Goal: Use online tool/utility: Use online tool/utility

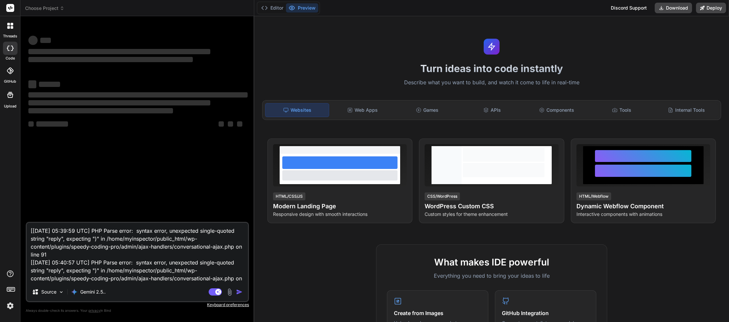
drag, startPoint x: 241, startPoint y: 272, endPoint x: 0, endPoint y: 139, distance: 275.2
click at [27, 223] on textarea "[[DATE] 05:39:59 UTC] PHP Parse error: syntax error, unexpected single-quoted s…" at bounding box center [137, 253] width 221 height 60
type textarea "x"
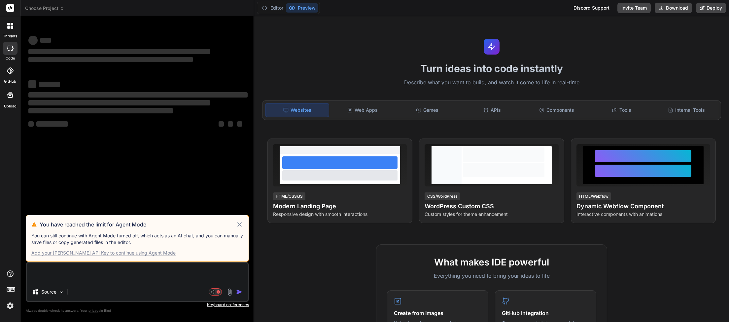
type textarea "x"
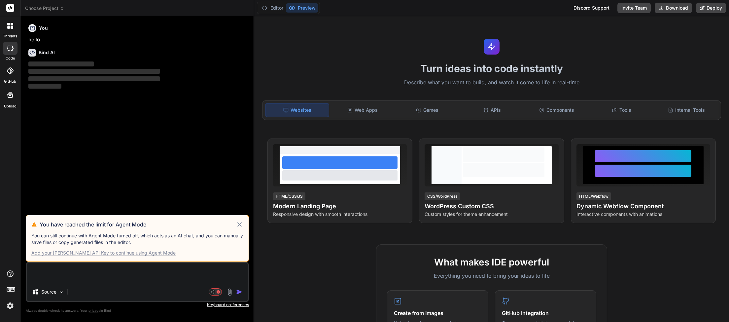
click at [240, 225] on icon at bounding box center [240, 224] width 4 height 4
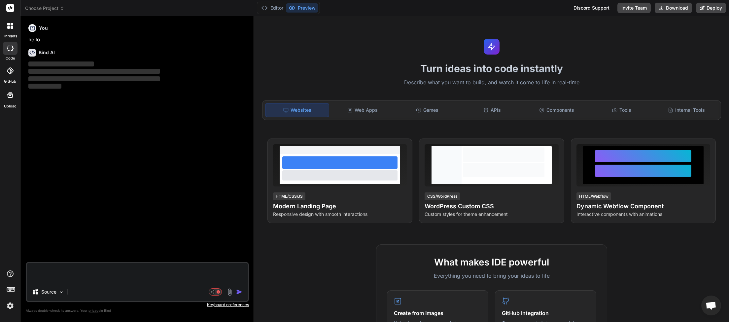
scroll to position [37, 0]
click at [62, 9] on icon at bounding box center [62, 8] width 5 height 5
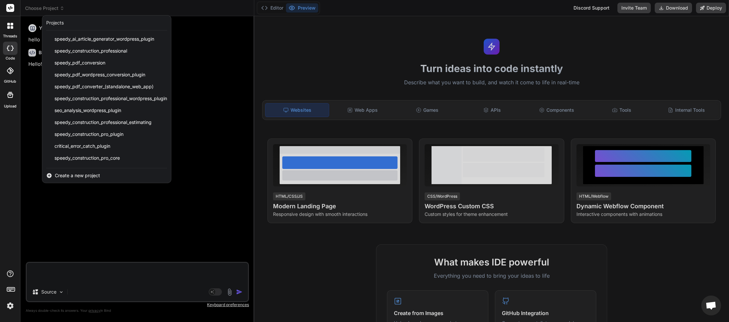
scroll to position [141, 0]
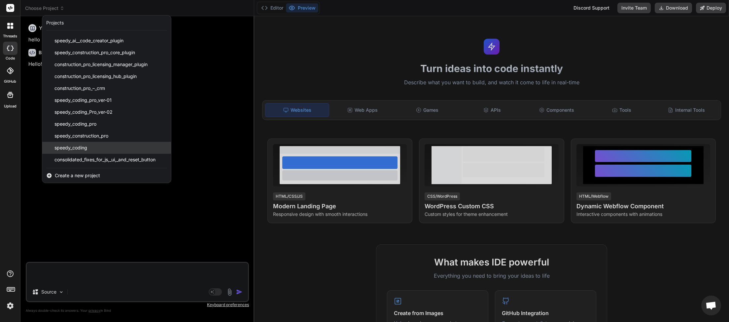
click at [80, 145] on span "speedy_coding" at bounding box center [71, 147] width 33 height 7
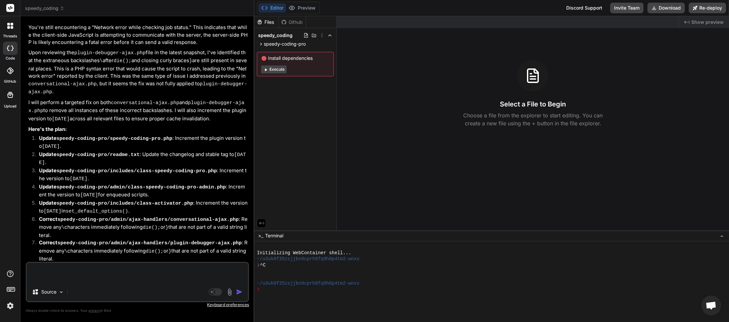
scroll to position [3843, 0]
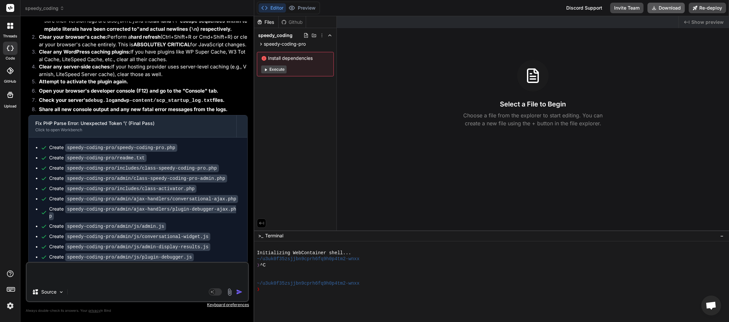
click at [661, 7] on button "Download" at bounding box center [666, 8] width 37 height 11
click at [671, 10] on button "Download" at bounding box center [666, 8] width 37 height 11
type textarea "x"
click at [42, 269] on textarea at bounding box center [137, 273] width 221 height 20
paste textarea "JQMIGRATE: Migrate is installed, version 3.4.1 load-scripts.php:5:981 Speedy Co…"
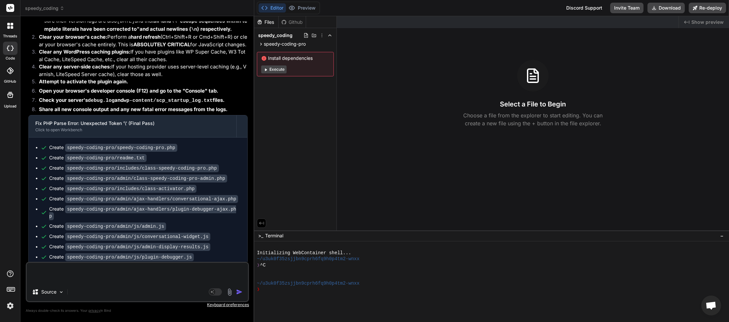
type textarea "JQMIGRATE: Migrate is installed, version 3.4.1 load-scripts.php:5:981 Speedy Co…"
type textarea "x"
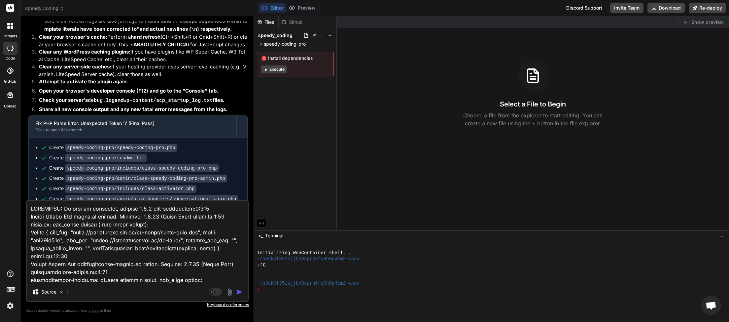
scroll to position [746, 0]
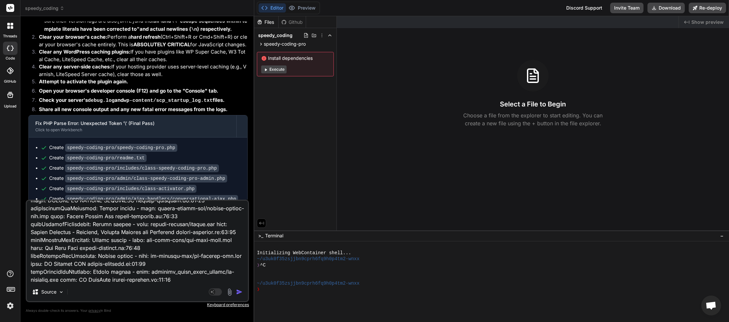
type textarea "JQMIGRATE: Migrate is installed, version 3.4.1 load-scripts.php:5:981 Speedy Co…"
click at [238, 291] on img "button" at bounding box center [239, 291] width 7 height 7
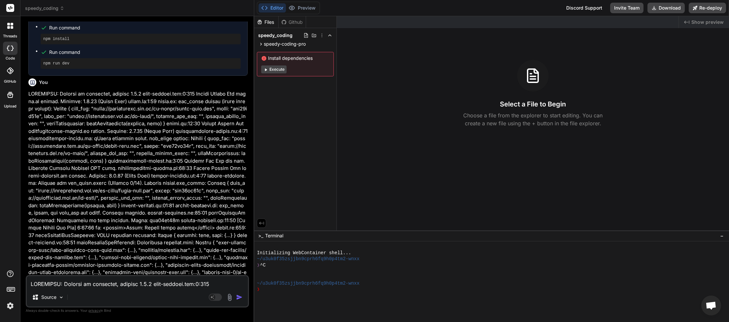
scroll to position [4425, 0]
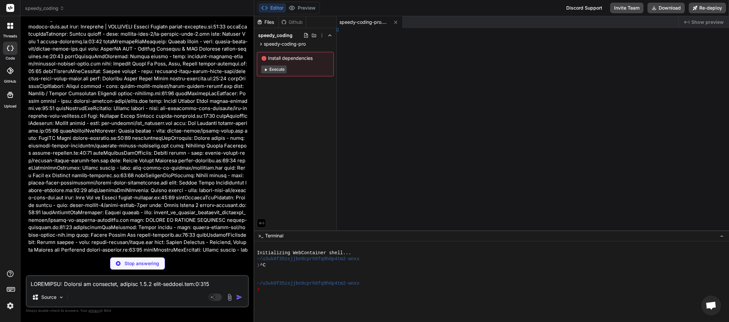
type textarea "x"
type textarea "ase. ]]>"
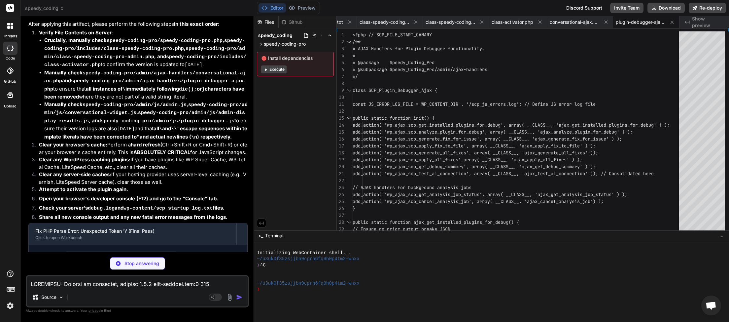
scroll to position [5001, 0]
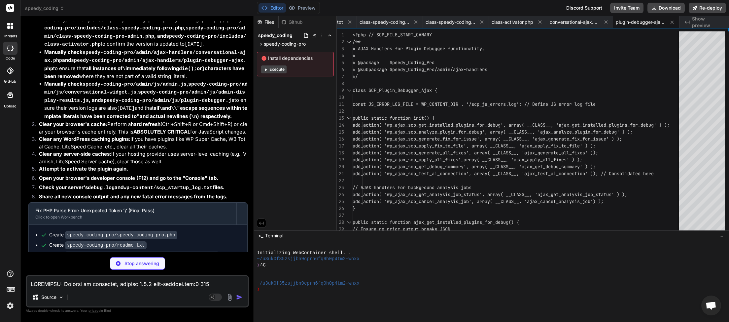
click at [84, 284] on textarea at bounding box center [137, 282] width 221 height 12
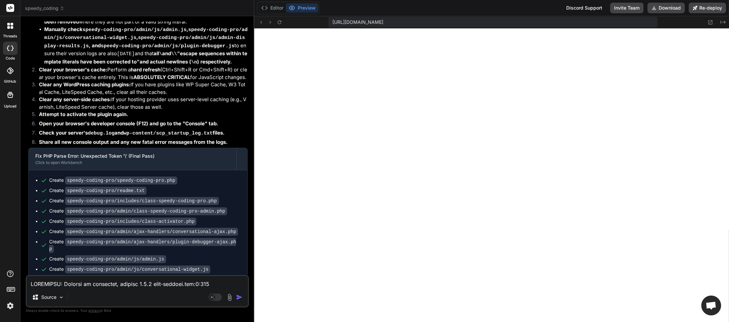
scroll to position [267, 0]
click at [669, 10] on button "Download" at bounding box center [666, 8] width 37 height 11
type textarea "x"
click at [81, 286] on textarea at bounding box center [137, 282] width 221 height 12
paste textarea "[[DATE] 07:48:41 UTC] PHP Parse error: syntax error, unexpected token "\", expe…"
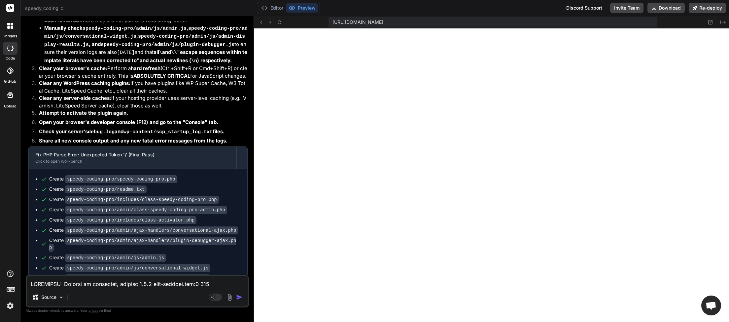
type textarea "[[DATE] 07:48:41 UTC] PHP Parse error: syntax error, unexpected token "\", expe…"
type textarea "x"
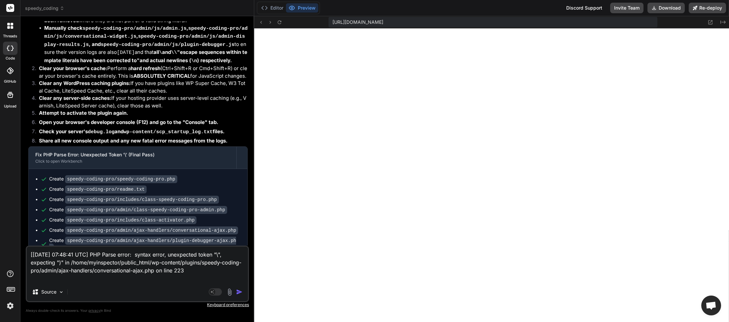
type textarea "[[DATE] 07:48:41 UTC] PHP Parse error: syntax error, unexpected token "\", expe…"
click at [242, 290] on img "button" at bounding box center [239, 291] width 7 height 7
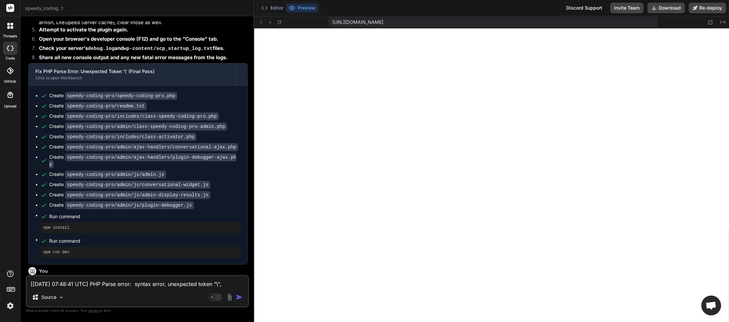
scroll to position [5140, 0]
click at [121, 284] on textarea "[[DATE] 07:48:41 UTC] PHP Parse error: syntax error, unexpected token "\", expe…" at bounding box center [137, 282] width 221 height 12
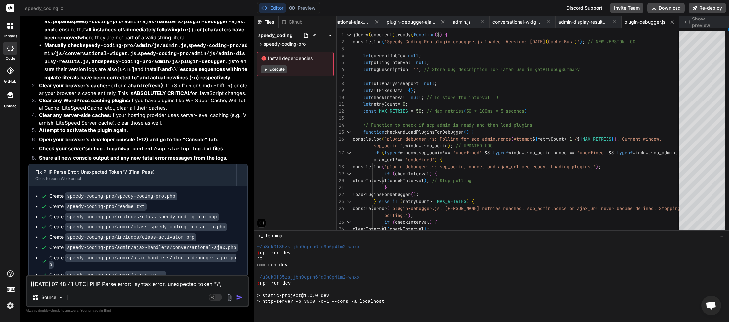
scroll to position [571, 0]
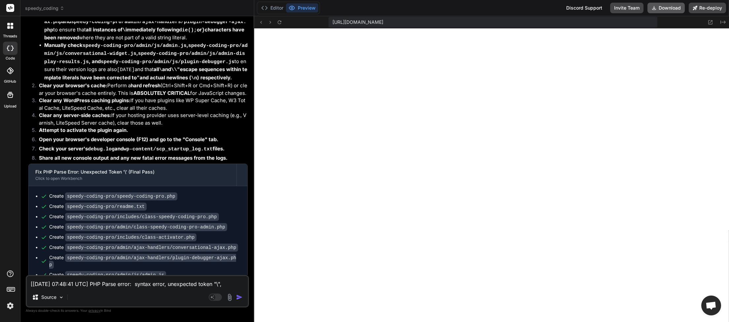
click at [669, 5] on button "Download" at bounding box center [666, 8] width 37 height 11
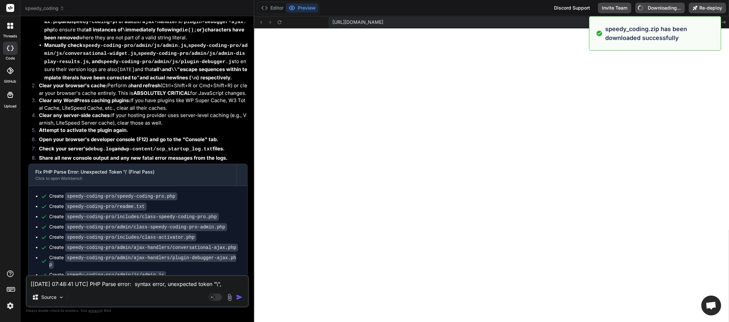
type textarea "x"
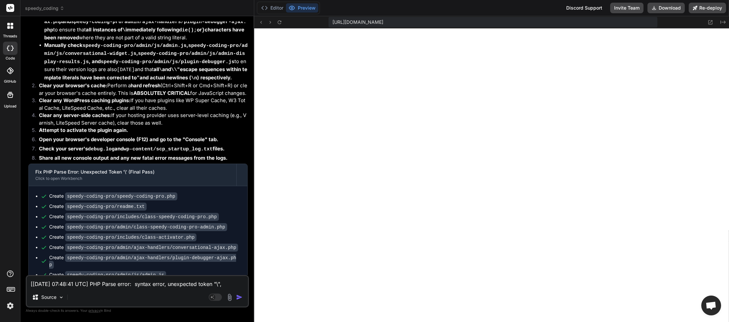
click at [53, 285] on textarea "[[DATE] 07:48:41 UTC] PHP Parse error: syntax error, unexpected token "\", expe…" at bounding box center [137, 282] width 221 height 12
paste textarea "JQMIGRATE: Migrate is installed, version 3.4.1 load-scripts.php:5:981 Speedy Co…"
type textarea "JQMIGRATE: Migrate is installed, version 3.4.1 load-scripts.php:5:981 Speedy Co…"
type textarea "x"
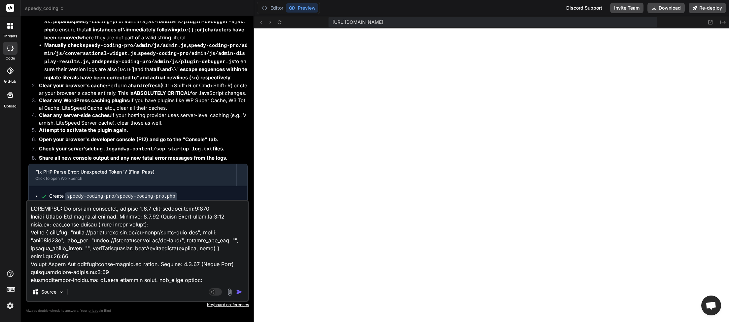
scroll to position [770, 0]
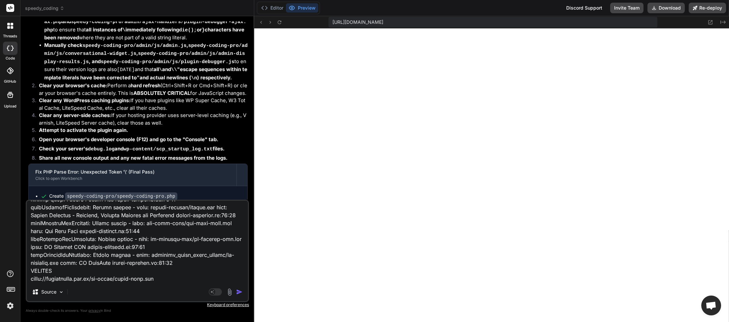
type textarea "JQMIGRATE: Migrate is installed, version 3.4.1 load-scripts.php:5:981 Speedy Co…"
click at [241, 290] on img "button" at bounding box center [239, 291] width 7 height 7
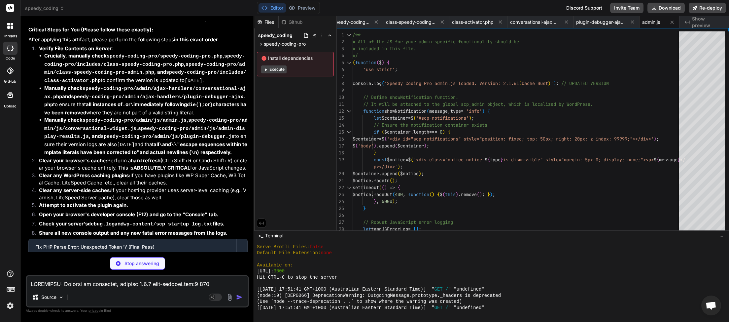
scroll to position [6936, 0]
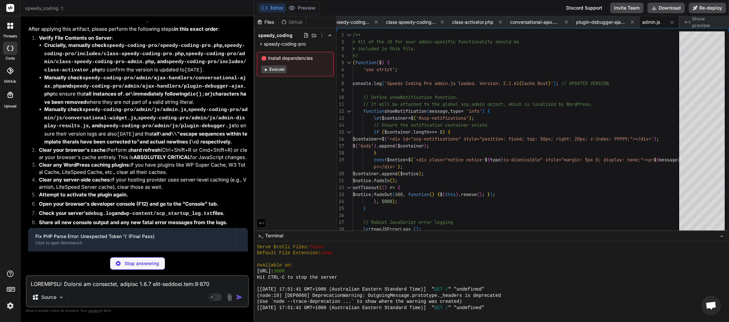
click at [202, 250] on div "Create speedy-coding-pro/speedy-coding-pro.php Create speedy-coding-pro/readme.…" at bounding box center [138, 304] width 219 height 109
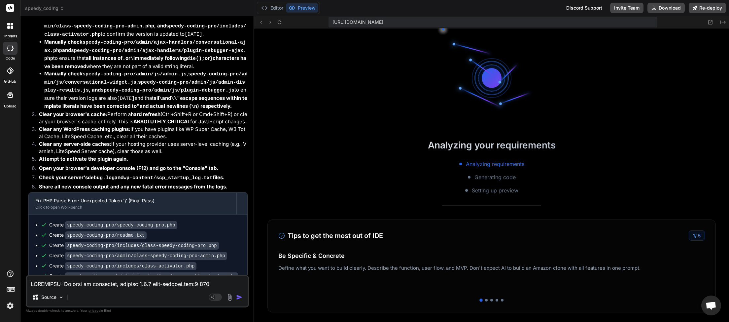
scroll to position [875, 0]
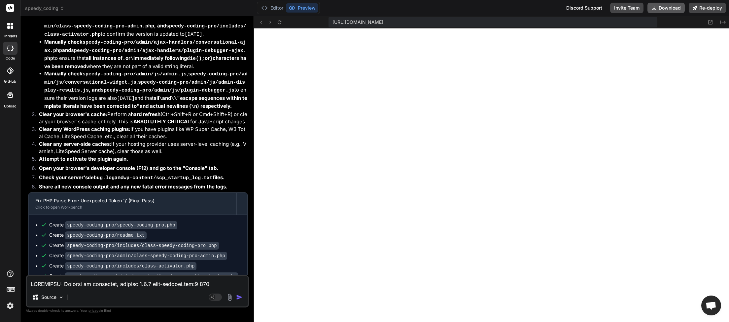
click at [667, 8] on button "Download" at bounding box center [666, 8] width 37 height 11
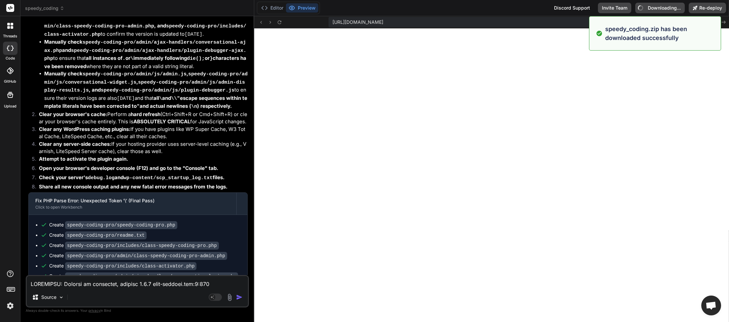
type textarea "x"
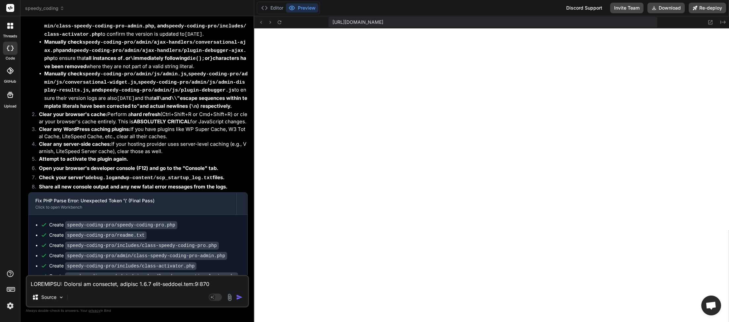
paste textarea "[[DATE] 07:56:03 UTC] PHP Parse error: syntax error, unexpected token "\" in /h…"
type textarea "[[DATE] 07:56:03 UTC] PHP Parse error: syntax error, unexpected token "\" in /h…"
type textarea "x"
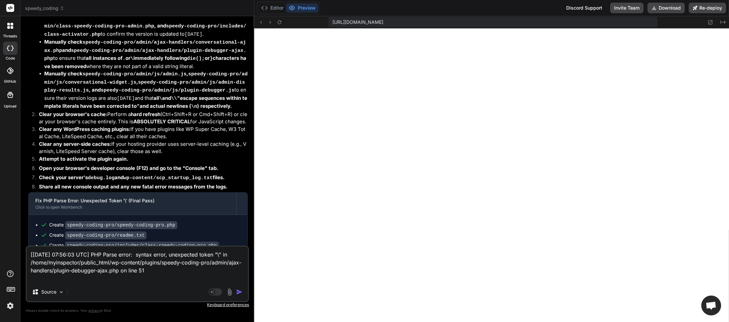
type textarea "[[DATE] 07:56:03 UTC] PHP Parse error: syntax error, unexpected token "\" in /h…"
type textarea "x"
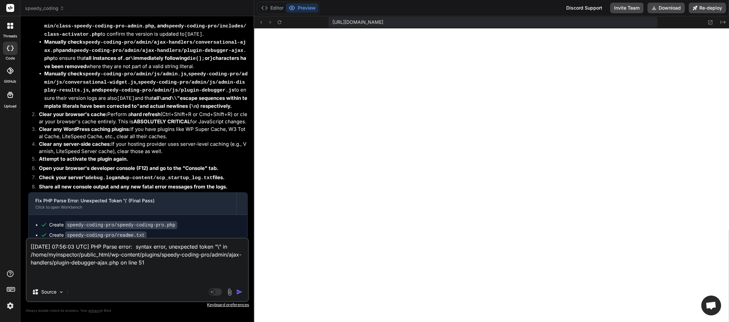
paste textarea "[[DATE] 07:56:03] Speedy_Coding_Pro::load_dependencies() after class-document-l…"
type textarea "[[DATE] 07:56:03 UTC] PHP Parse error: syntax error, unexpected token "\" in /h…"
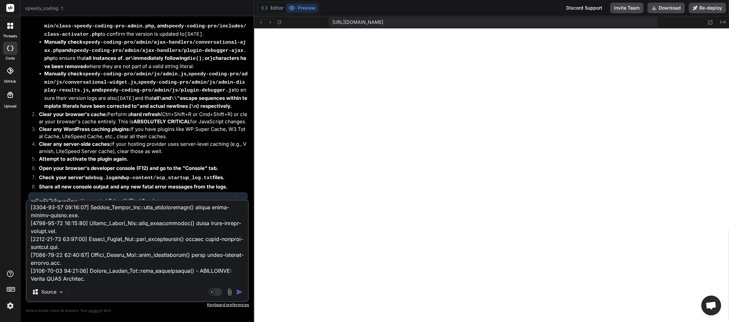
type textarea "x"
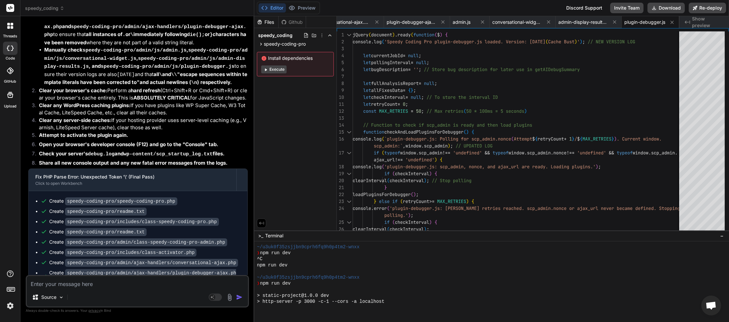
scroll to position [1179, 0]
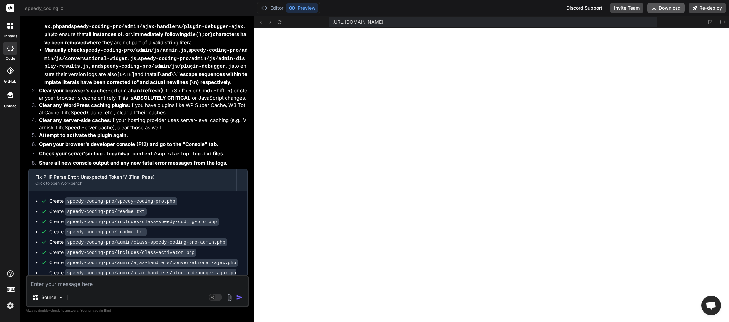
click at [668, 7] on button "Download" at bounding box center [666, 8] width 37 height 11
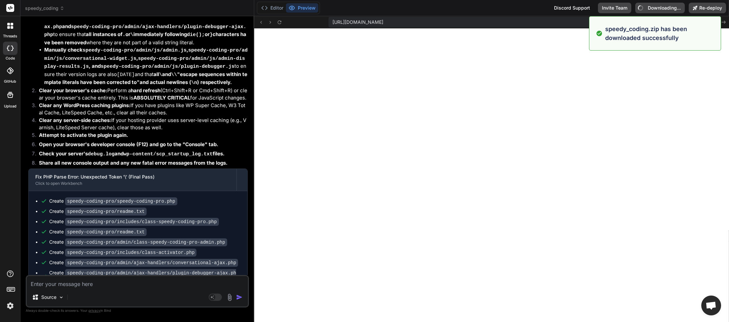
type textarea "x"
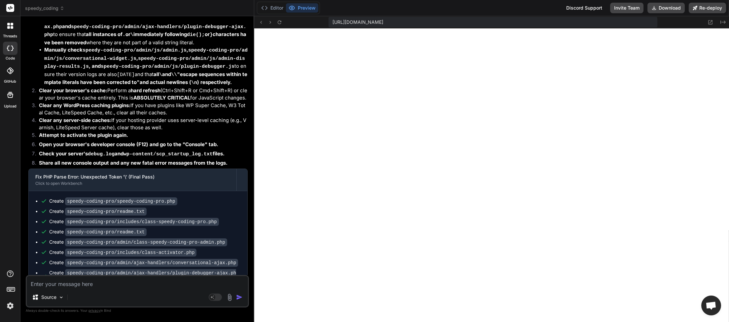
click at [79, 282] on textarea at bounding box center [137, 282] width 221 height 12
type textarea "F"
type textarea "x"
type textarea "Fo"
type textarea "x"
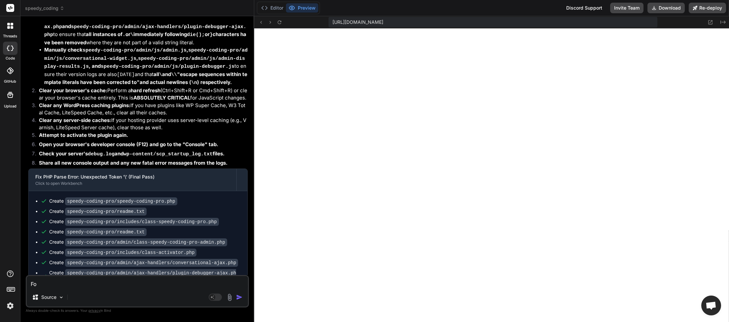
type textarea "For"
type textarea "x"
type textarea "For"
type textarea "x"
type textarea "For E"
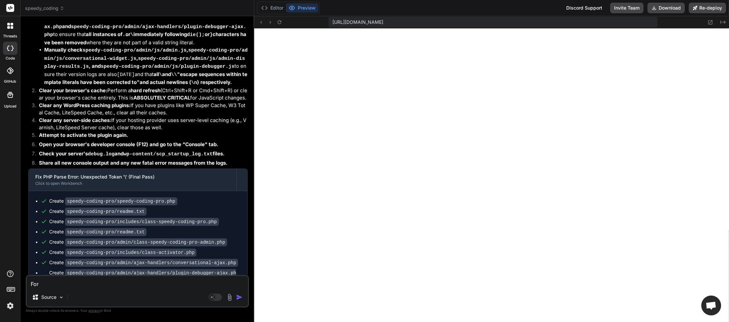
type textarea "x"
type textarea "For Ea"
type textarea "x"
type textarea "For Eac"
type textarea "x"
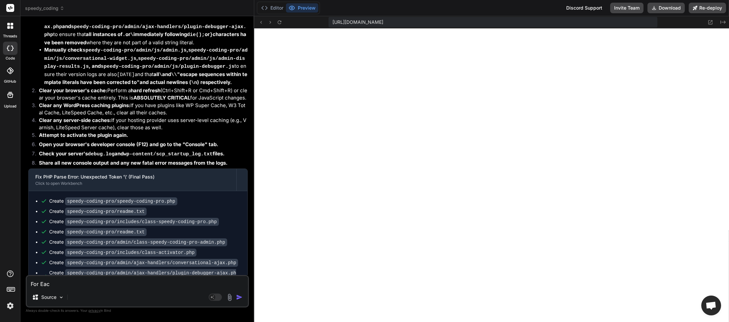
type textarea "For Each"
type textarea "x"
type textarea "For Each"
type textarea "x"
type textarea "For Each A"
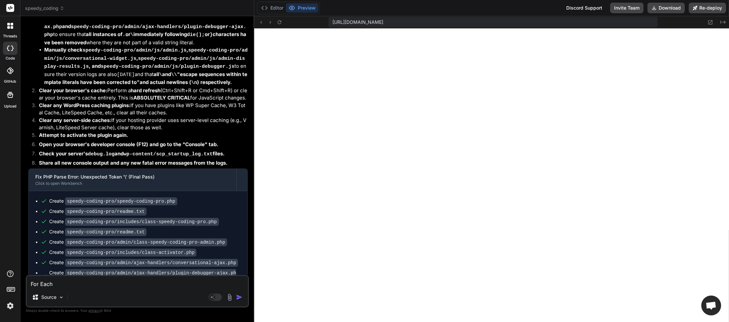
type textarea "x"
type textarea "For Each AI"
type textarea "x"
type textarea "For Each AI"
type textarea "x"
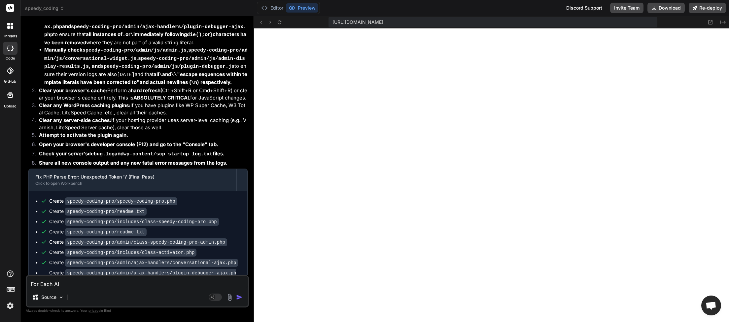
type textarea "For Each AI P"
type textarea "x"
type textarea "For Each AI Pr"
type textarea "x"
type textarea "For Each AI Pro"
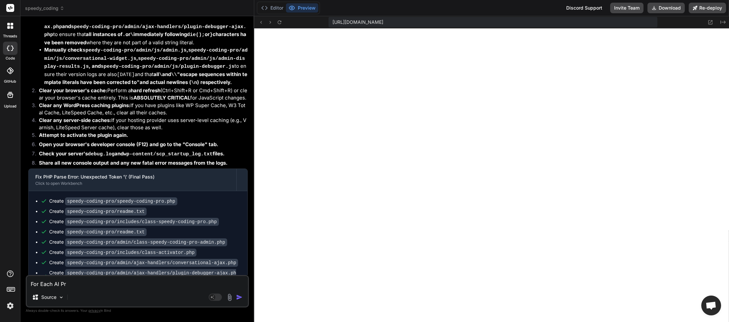
type textarea "x"
type textarea "For Each AI Prov"
type textarea "x"
type textarea "For Each AI Provi"
type textarea "x"
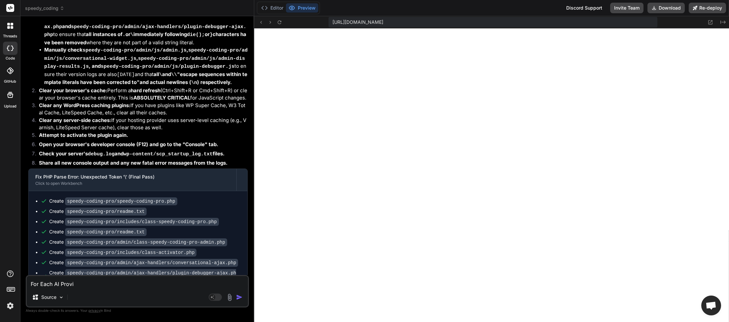
type textarea "For Each AI Provid"
type textarea "x"
type textarea "For Each AI Provide"
type textarea "x"
type textarea "For Each AI Provider"
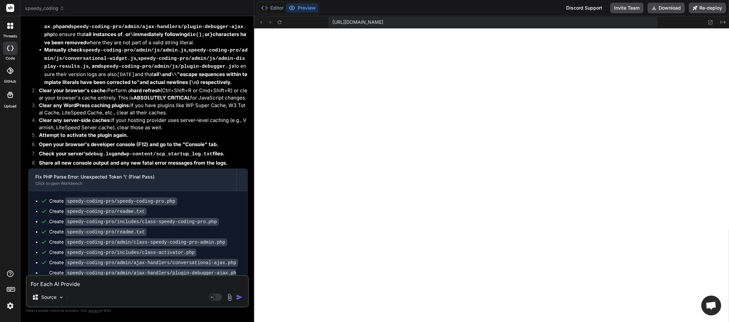
type textarea "x"
type textarea "For Each AI Provider"
type textarea "x"
type textarea "For Each AI Provider I"
type textarea "x"
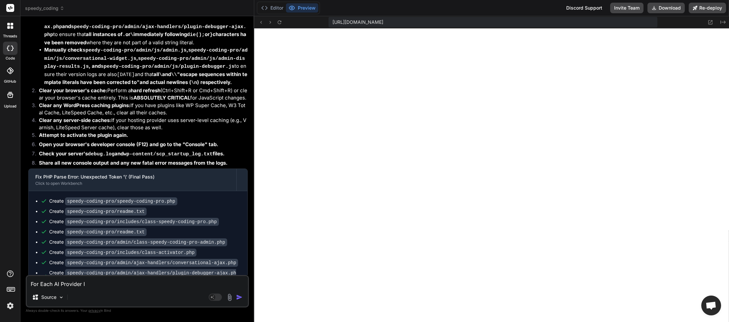
type textarea "For Each AI Provider I"
type textarea "x"
type textarea "For Each AI Provider I w"
type textarea "x"
type textarea "For Each AI Provider I wa"
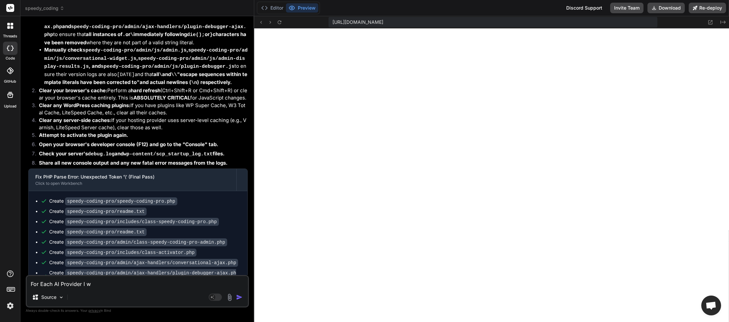
type textarea "x"
type textarea "For Each AI Provider I wan"
type textarea "x"
type textarea "For Each AI Provider I want"
type textarea "x"
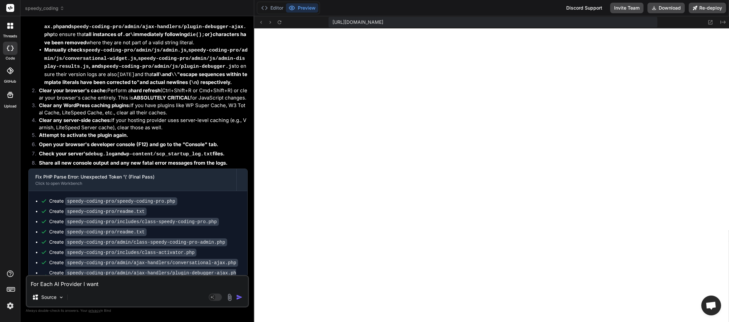
type textarea "For Each AI Provider I want"
type textarea "x"
type textarea "For Each AI Provider I want t"
type textarea "x"
type textarea "For Each AI Provider I want to"
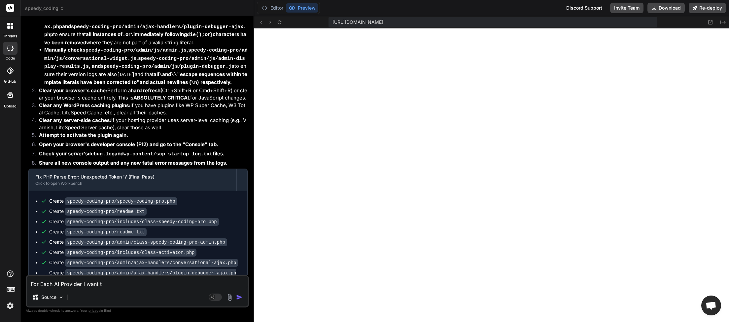
type textarea "x"
type textarea "For Each AI Provider I want to"
type textarea "x"
type textarea "For Each AI Provider I want to s"
type textarea "x"
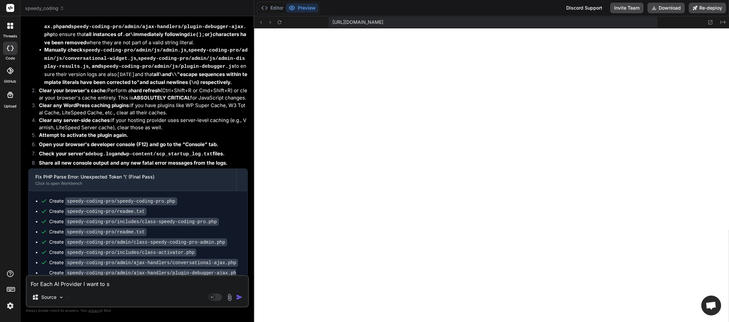
type textarea "For Each AI Provider I want to sh"
type textarea "x"
type textarea "For Each AI Provider I want to sho"
type textarea "x"
type textarea "For Each AI Provider I want to show"
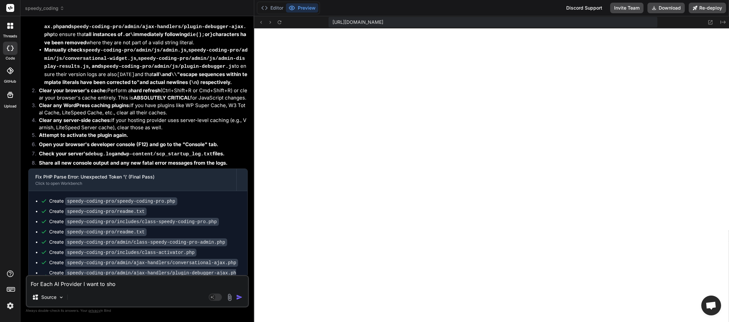
type textarea "x"
type textarea "For Each AI Provider I want to show"
type textarea "x"
type textarea "For Each AI Provider I want to show U"
type textarea "x"
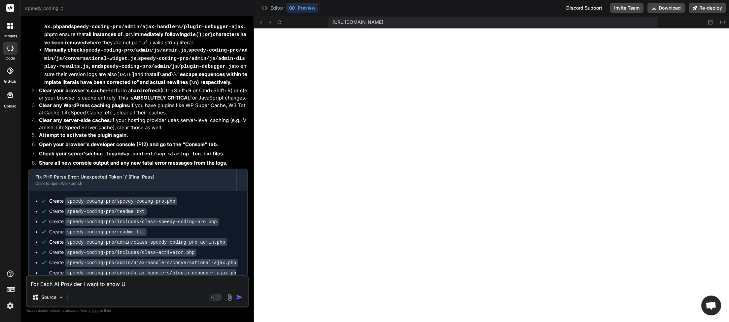
type textarea "For Each AI Provider I want to show Us"
type textarea "x"
type textarea "For Each AI Provider I want to show [GEOGRAPHIC_DATA]"
type textarea "x"
type textarea "For Each AI Provider I want to show Usag"
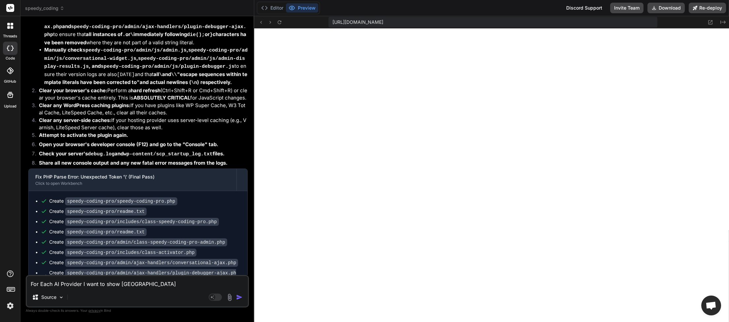
type textarea "x"
type textarea "For Each AI Provider I want to show Usage"
type textarea "x"
type textarea "For Each AI Provider I want to show Usage"
type textarea "x"
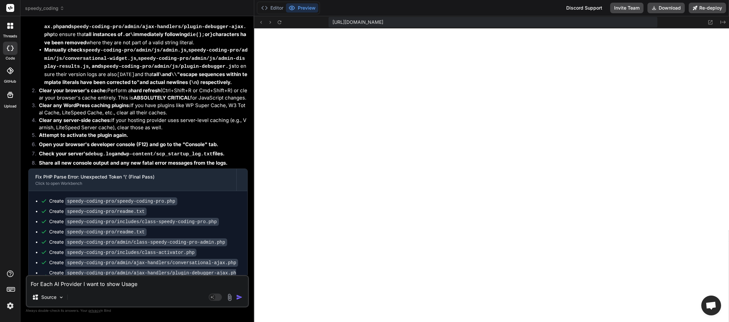
type textarea "For Each AI Provider I want to show Usage C"
type textarea "x"
type textarea "For Each AI Provider I want to show Usage Ca"
type textarea "x"
type textarea "For Each AI Provider I want to show Usage Cal"
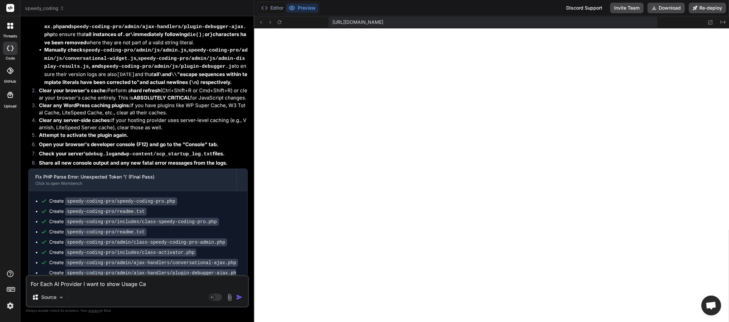
type textarea "x"
type textarea "For Each AI Provider I want to show Usage Call"
type textarea "x"
type textarea "For Each AI Provider I want to show Usage Calls"
type textarea "x"
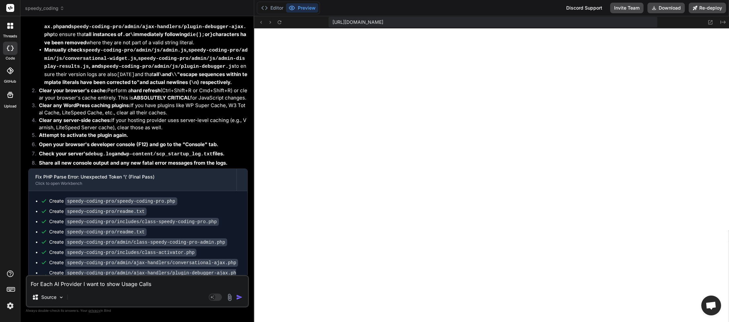
type textarea "For Each AI Provider I want to show Usage Calls"
type textarea "x"
type textarea "For Each AI Provider I want to show Usage Calls A"
type textarea "x"
type textarea "For Each AI Provider I want to show Usage Calls Am"
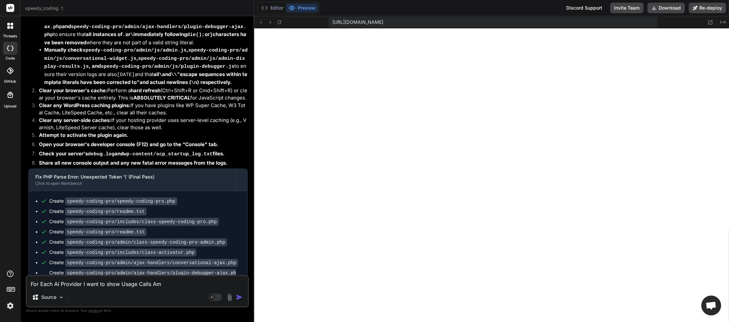
type textarea "x"
type textarea "For Each AI Provider I want to show Usage Calls Amo"
type textarea "x"
type textarea "For Each AI Provider I want to show Usage Calls Amou"
type textarea "x"
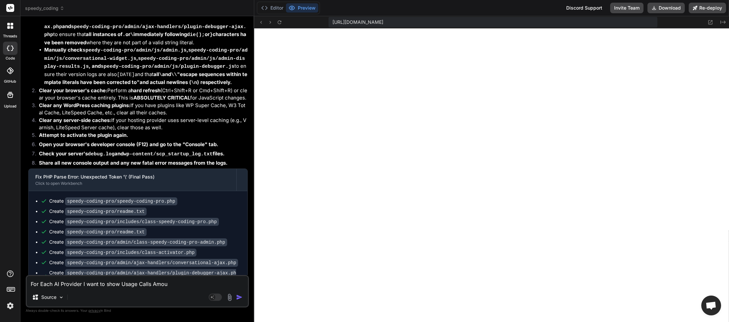
type textarea "For Each AI Provider I want to show Usage Calls Amoun"
type textarea "x"
type textarea "For Each AI Provider I want to show Usage Calls Amount"
type textarea "x"
type textarea "For Each AI Provider I want to show Usage Calls Amount"
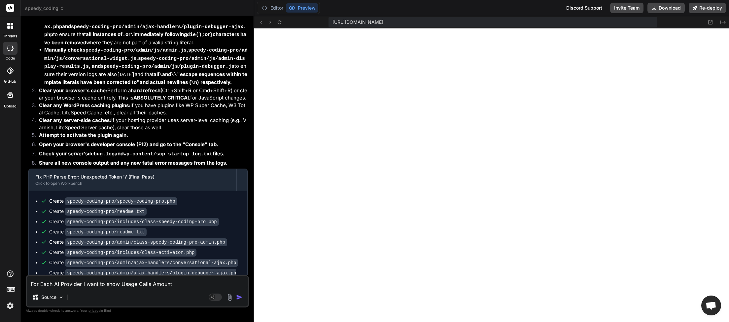
type textarea "x"
type textarea "For Each AI Provider I want to show Usage Calls Amount S"
type textarea "x"
type textarea "For Each AI Provider I want to show Usage Calls Amount So"
type textarea "x"
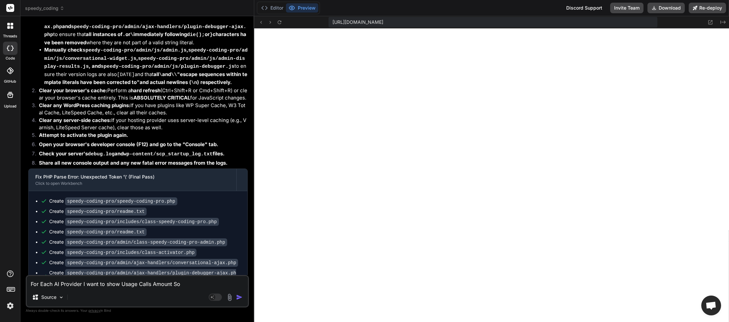
type textarea "For Each AI Provider I want to show Usage Calls Amount Sop"
type textarea "x"
type textarea "For Each AI Provider I want to show Usage Calls Amount Sope"
type textarea "x"
type textarea "For Each AI Provider I want to show Usage Calls Amount Sopen"
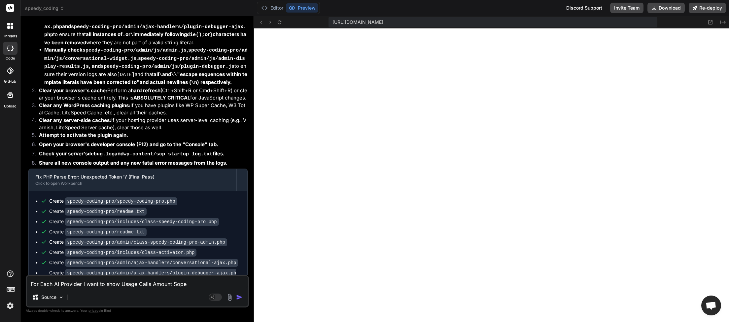
type textarea "x"
type textarea "For Each AI Provider I want to show Usage Calls Amount Sopent"
type textarea "x"
type textarea "For Each AI Provider I want to show Usage Calls Amount Spent"
type textarea "x"
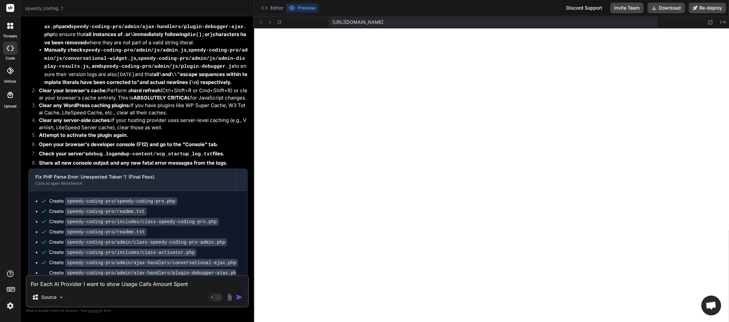
type textarea "For Each AI Provider I want to show Usage Calls Amount Spent"
type textarea "x"
type textarea "For Each AI Provider I want to show Usage Calls Amount Spent a"
type textarea "x"
type textarea "For Each AI Provider I want to show Usage Calls Amount Spent an"
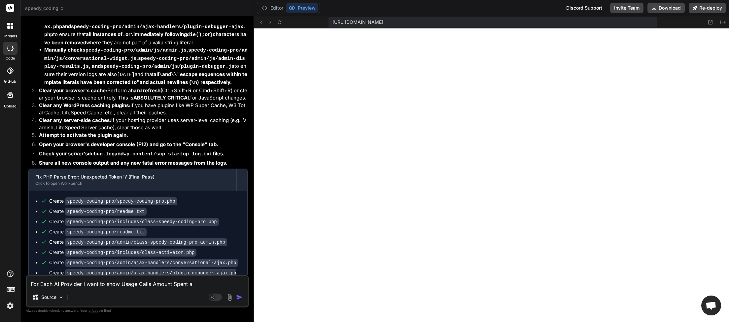
type textarea "x"
type textarea "For Each AI Provider I want to show Usage Calls Amount Spent and"
type textarea "x"
type textarea "For Each AI Provider I want to show Usage Calls Amount Spent and"
type textarea "x"
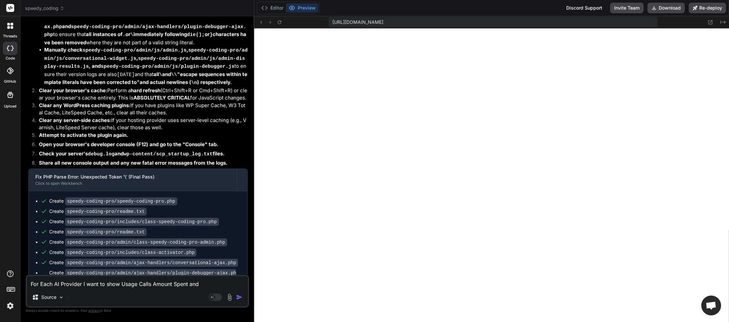
type textarea "For Each AI Provider I want to show Usage Calls Amount Spent and C"
type textarea "x"
type textarea "For Each AI Provider I want to show Usage Calls Amount Spent and Cu"
type textarea "x"
type textarea "For Each AI Provider I want to show Usage Calls Amount Spent and Cuy"
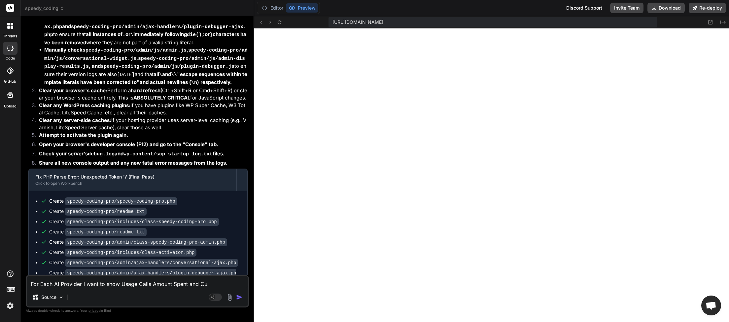
type textarea "x"
type textarea "For Each AI Provider I want to show Usage Calls Amount Spent and Cuyr"
type textarea "x"
type textarea "For Each AI Provider I want to show Usage Calls Amount Spent and Cuyrr"
type textarea "x"
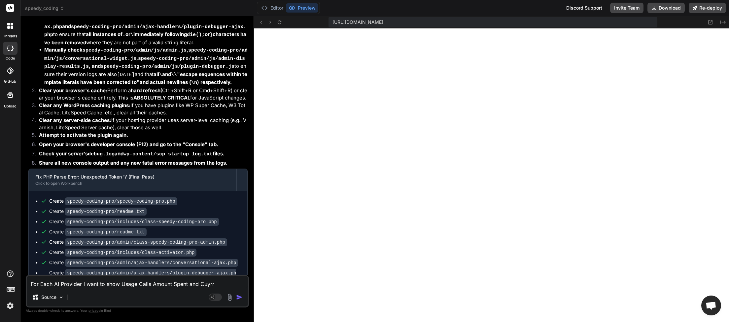
type textarea "For Each AI Provider I want to show Usage Calls Amount Spent and Cuyr"
type textarea "x"
type textarea "For Each AI Provider I want to show Usage Calls Amount Spent and Cuy"
type textarea "x"
type textarea "For Each AI Provider I want to show Usage Calls Amount Spent and Cu"
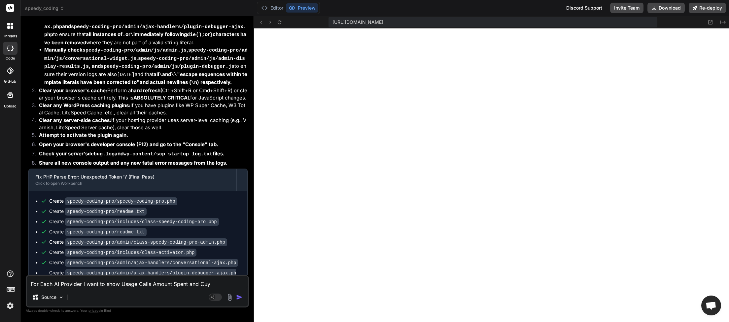
type textarea "x"
type textarea "For Each AI Provider I want to show Usage Calls Amount Spent and Cur"
type textarea "x"
type textarea "For Each AI Provider I want to show Usage Calls Amount Spent and Curr"
type textarea "x"
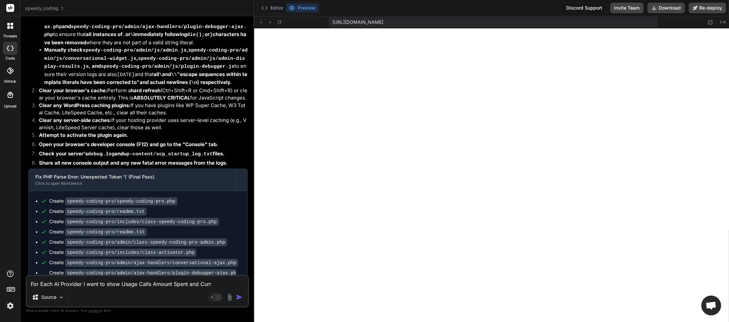
type textarea "For Each AI Provider I want to show Usage Calls Amount Spent and Curre"
type textarea "x"
type textarea "For Each AI Provider I want to show Usage Calls Amount Spent and Curren"
type textarea "x"
type textarea "For Each AI Provider I want to show Usage Calls Amount Spent and Current"
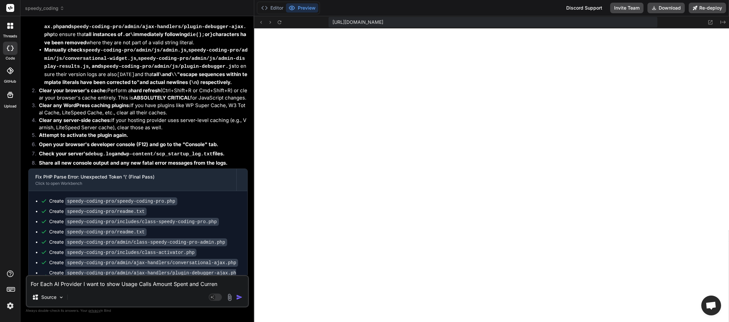
type textarea "x"
type textarea "For Each AI Provider I want to show Usage Calls Amount Spent and Current"
type textarea "x"
type textarea "For Each AI Provider I want to show Usage Calls Amount Spent and Current B"
type textarea "x"
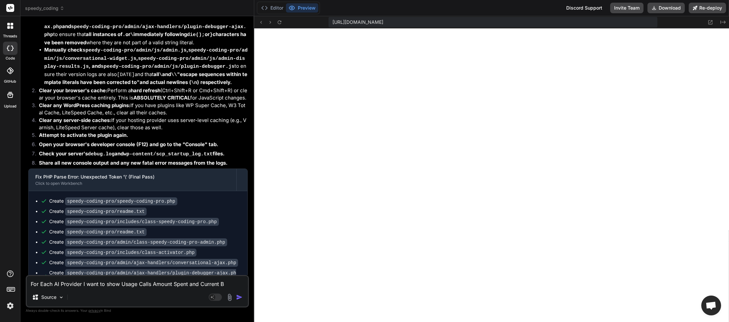
type textarea "For Each AI Provider I want to show Usage Calls Amount Spent and Current Ba"
type textarea "x"
type textarea "For Each AI Provider I want to show Usage Calls Amount Spent and Current [MEDIC…"
type textarea "x"
type textarea "For Each AI Provider I want to show Usage Calls Amount Spent and Current Bala"
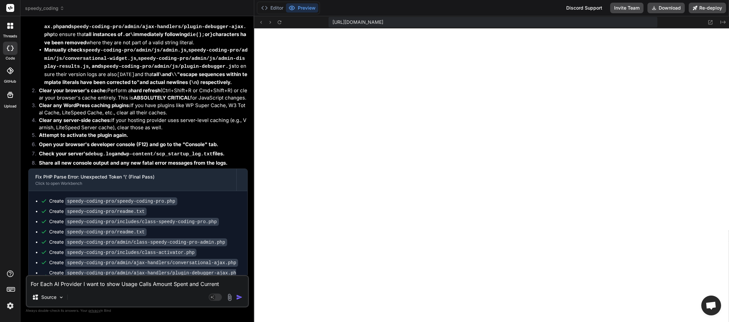
type textarea "x"
type textarea "For Each AI Provider I want to show Usage Calls Amount Spent and Current [PERSO…"
type textarea "x"
type textarea "For Each AI Provider I want to show Usage Calls Amount Spent and Current Balanc"
click at [239, 297] on img "button" at bounding box center [239, 297] width 7 height 7
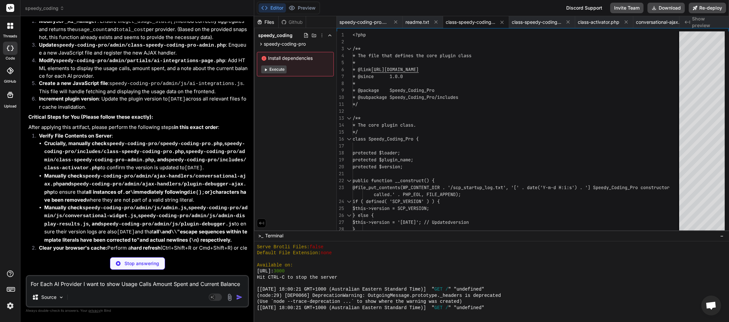
scroll to position [8353, 0]
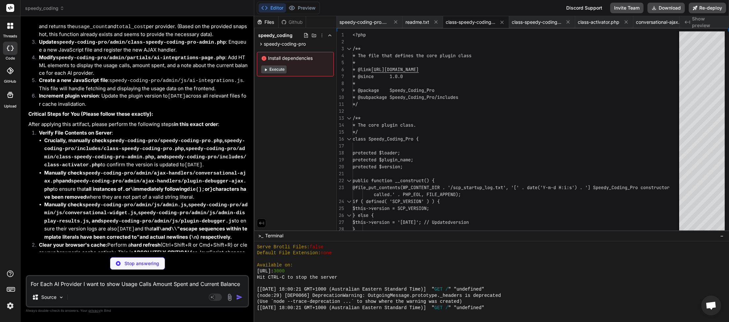
click at [84, 281] on textarea "For Each AI Provider I want to show Usage Calls Amount Spent and Current Balance" at bounding box center [137, 282] width 221 height 12
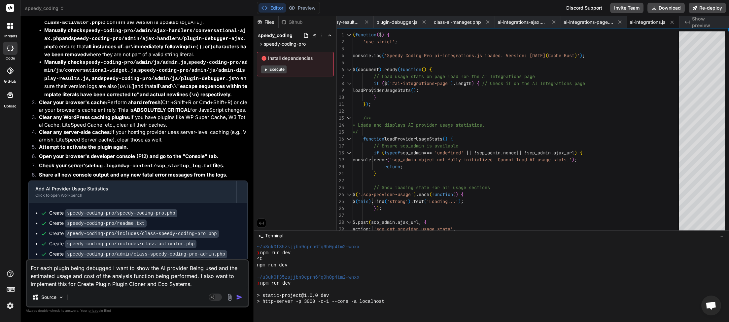
scroll to position [1483, 0]
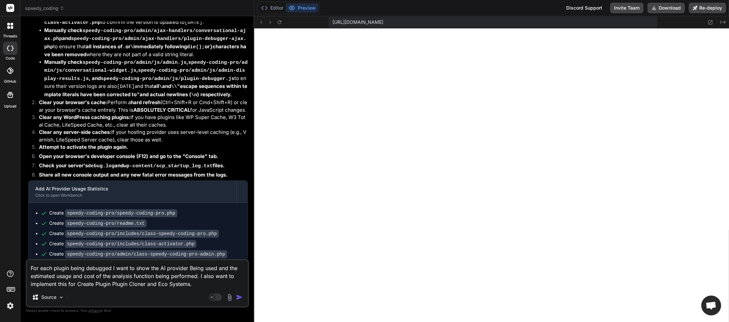
click at [240, 296] on img "button" at bounding box center [239, 297] width 7 height 7
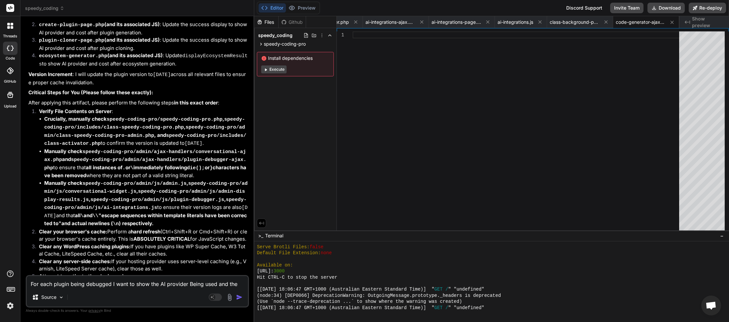
scroll to position [9248, 0]
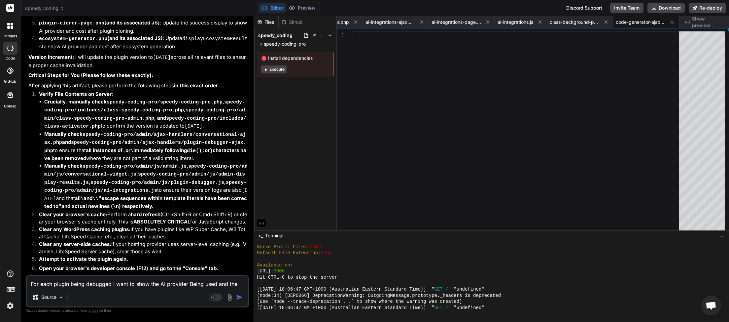
drag, startPoint x: 208, startPoint y: 268, endPoint x: 43, endPoint y: 265, distance: 165.2
copy span "This message appears to be truncated. The response may be incomplete."
click at [46, 282] on textarea "For each plugin being debugged I want to show the AI provider Being used and th…" at bounding box center [137, 282] width 221 height 12
paste textarea "This message appears to be truncated. The response may be incomplete"
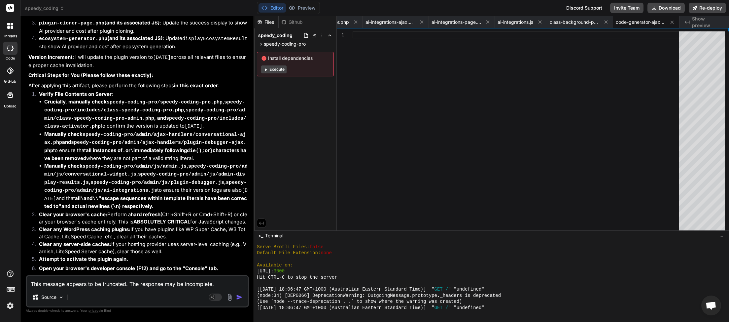
click at [240, 294] on img "button" at bounding box center [239, 297] width 7 height 7
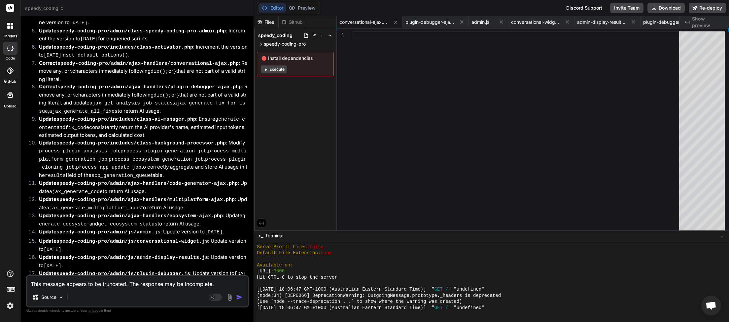
scroll to position [9881, 0]
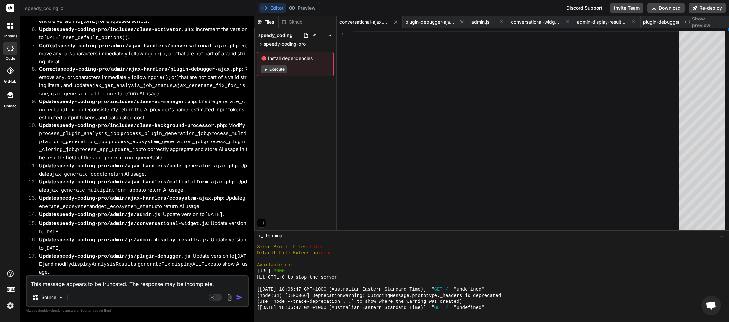
drag, startPoint x: 204, startPoint y: 267, endPoint x: 42, endPoint y: 265, distance: 162.2
click at [48, 287] on textarea "This message appears to be truncated. The response may be incomplete." at bounding box center [137, 282] width 221 height 12
paste textarea
click at [243, 297] on button "button" at bounding box center [240, 297] width 9 height 7
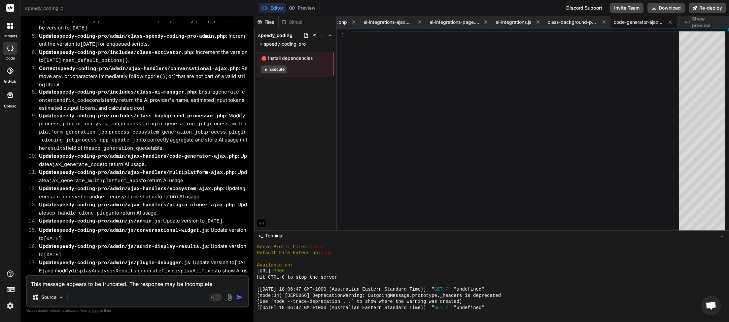
scroll to position [0, 698]
